Goal: Navigation & Orientation: Go to known website

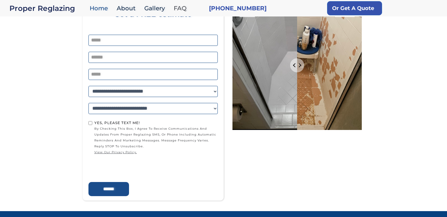
scroll to position [887, 0]
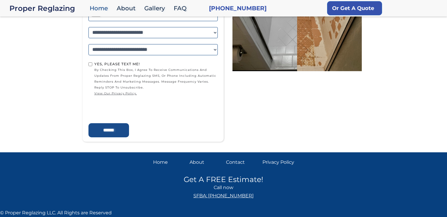
click at [167, 163] on div "Home" at bounding box center [169, 162] width 32 height 8
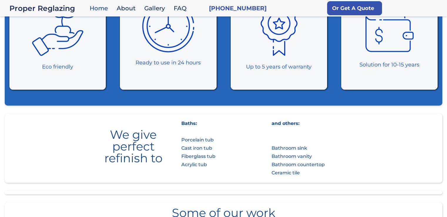
scroll to position [241, 0]
